Goal: Information Seeking & Learning: Learn about a topic

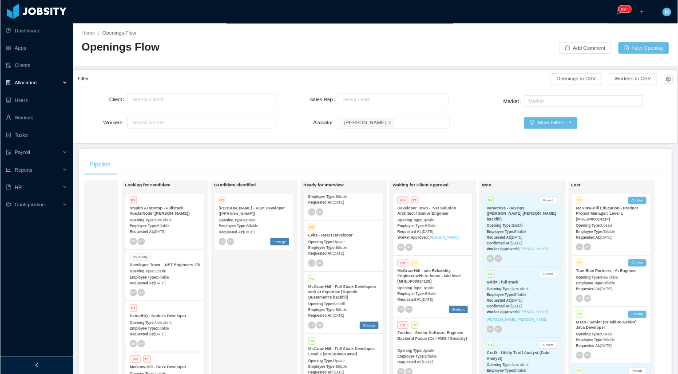
scroll to position [272, 0]
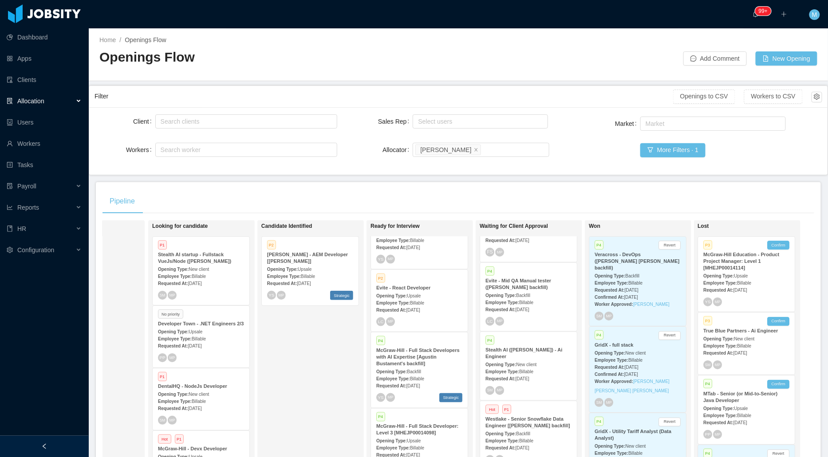
click at [548, 370] on div "Employee Type: Billable" at bounding box center [528, 371] width 86 height 9
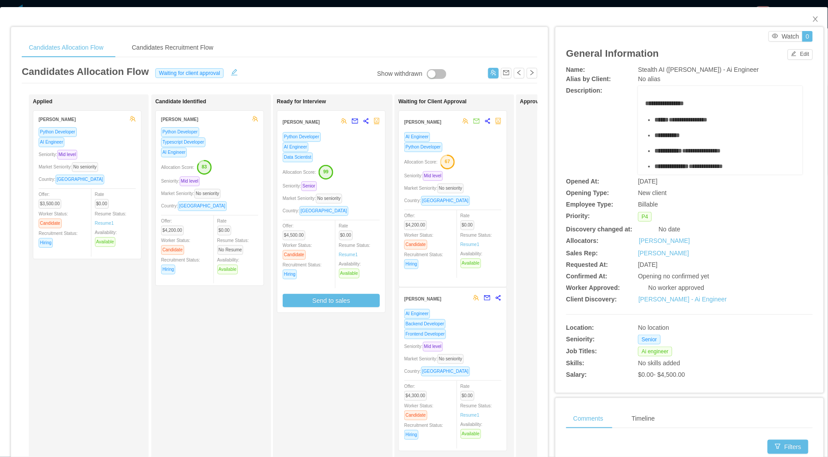
click at [366, 173] on div "Allocation Score: 99" at bounding box center [331, 172] width 97 height 14
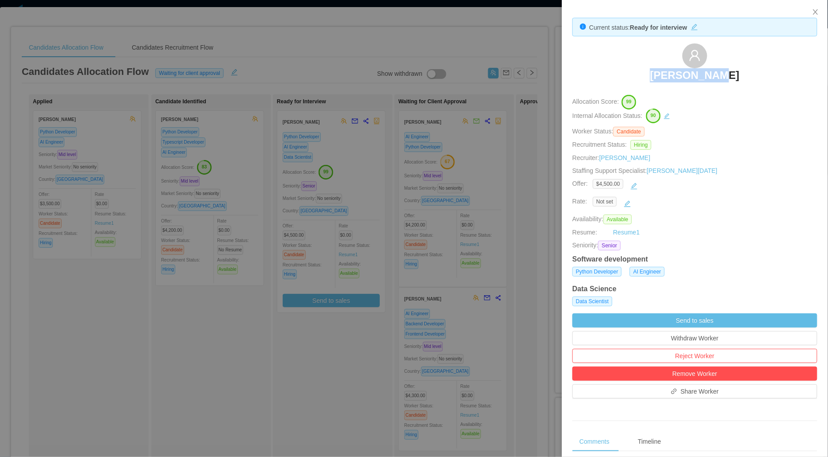
drag, startPoint x: 633, startPoint y: 65, endPoint x: 739, endPoint y: 76, distance: 106.1
click at [739, 76] on div "[PERSON_NAME]" at bounding box center [694, 65] width 245 height 44
copy h3 "[PERSON_NAME]"
click at [589, 68] on div "[PERSON_NAME]" at bounding box center [694, 65] width 245 height 44
drag, startPoint x: 631, startPoint y: 76, endPoint x: 708, endPoint y: 76, distance: 76.8
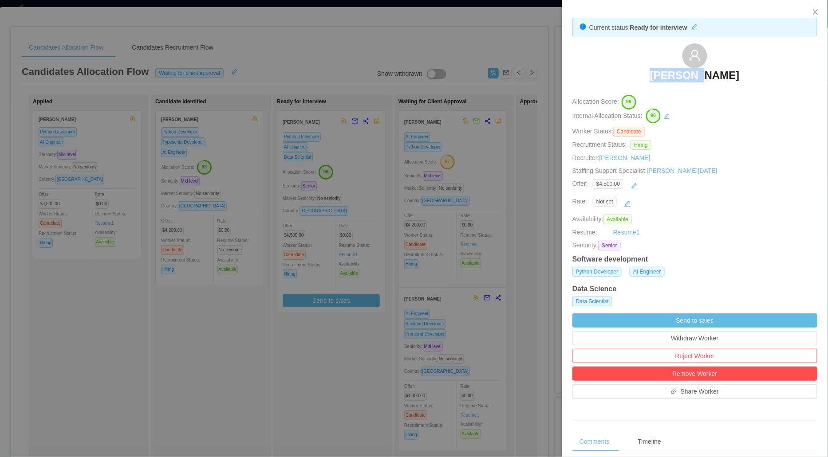
click at [708, 76] on div "[PERSON_NAME]" at bounding box center [694, 65] width 245 height 44
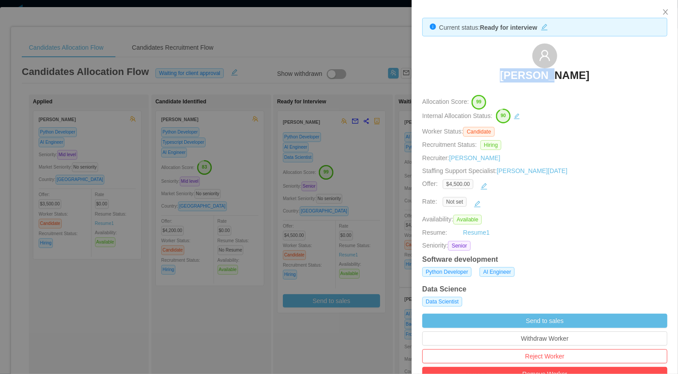
scroll to position [272, 0]
click at [348, 194] on div at bounding box center [339, 187] width 678 height 374
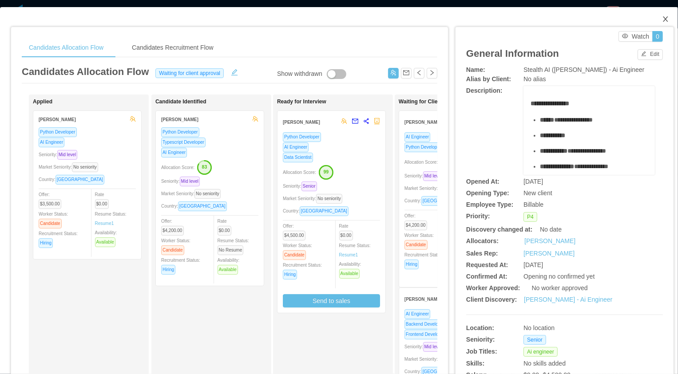
click at [666, 19] on icon "icon: close" at bounding box center [665, 19] width 7 height 7
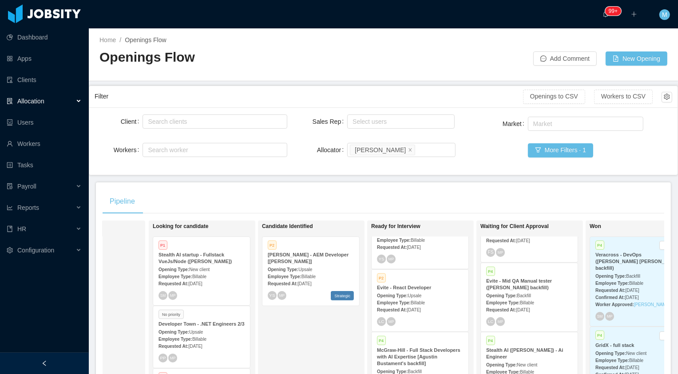
click at [250, 179] on main "Home / Openings Flow / Openings Flow Add Comment New Opening Filter Openings to…" at bounding box center [383, 201] width 589 height 346
click at [31, 366] on div at bounding box center [44, 363] width 89 height 21
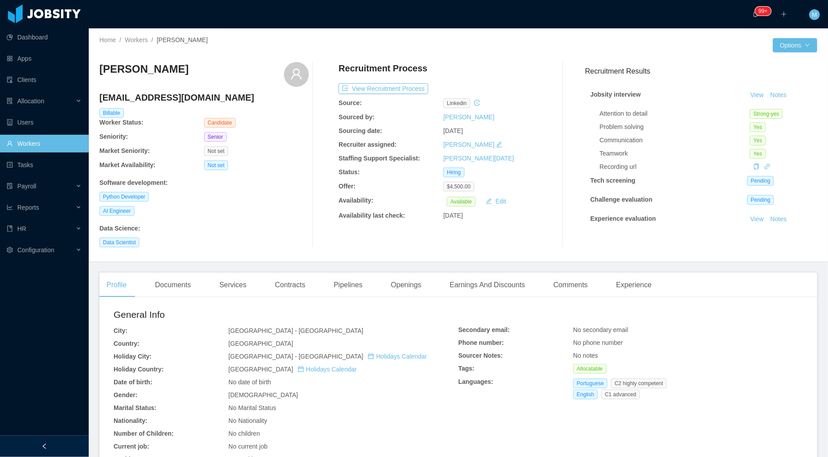
click at [62, 452] on div at bounding box center [44, 446] width 89 height 21
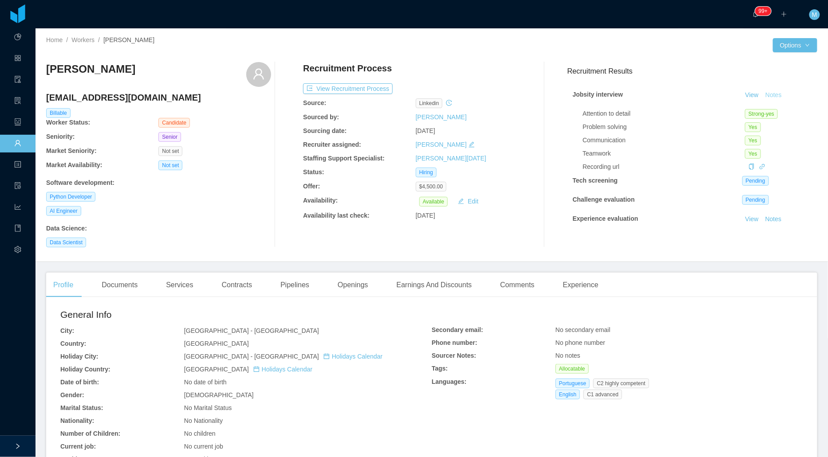
click at [773, 97] on button "Notes" at bounding box center [774, 95] width 24 height 11
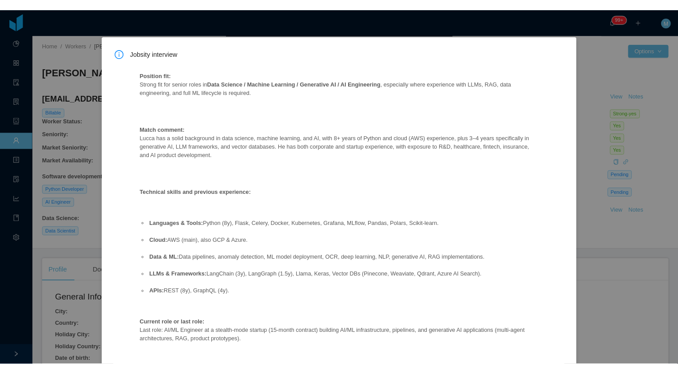
scroll to position [15, 0]
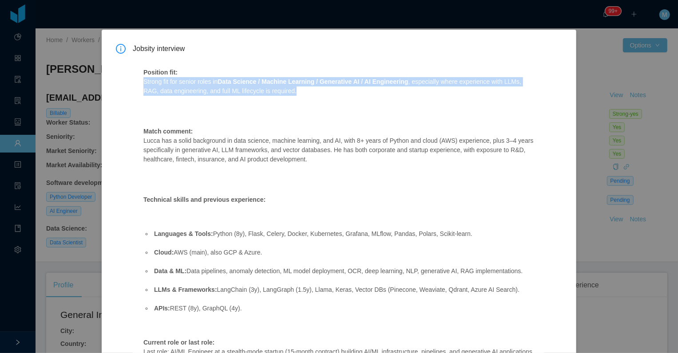
drag, startPoint x: 333, startPoint y: 92, endPoint x: 143, endPoint y: 85, distance: 190.5
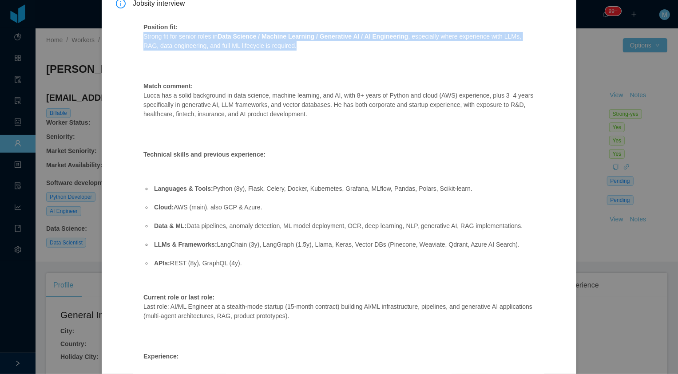
scroll to position [12, 0]
